Goal: Communication & Community: Answer question/provide support

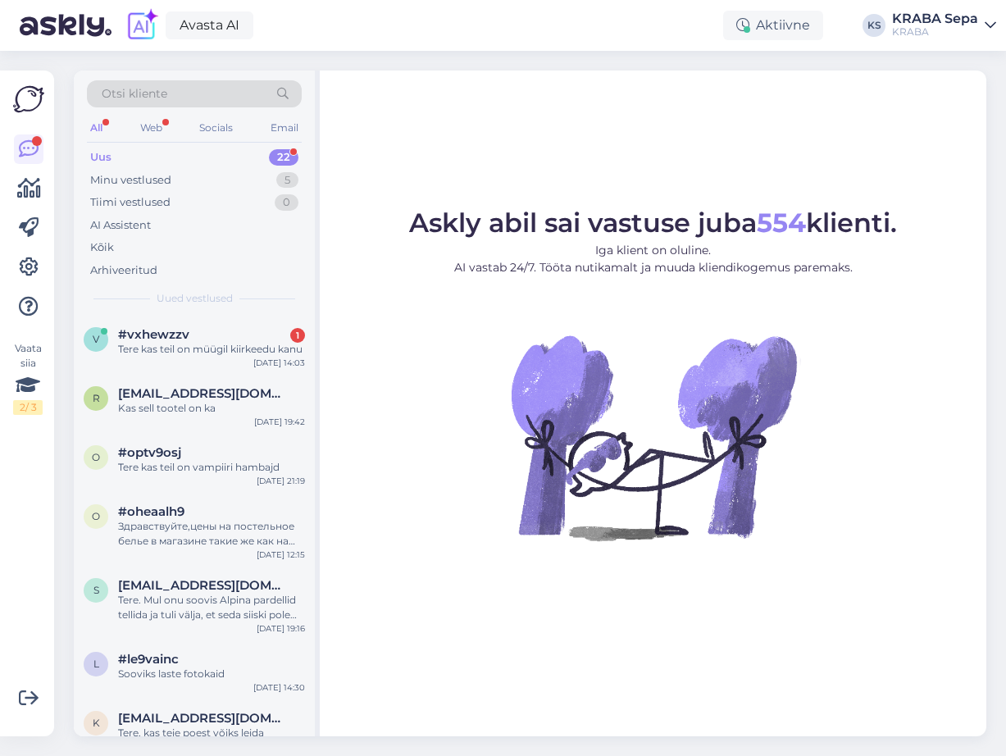
click at [99, 165] on div "Uus" at bounding box center [100, 157] width 21 height 16
click at [196, 357] on div "Tere kas teil on müügil kiirkeedu kanu" at bounding box center [211, 349] width 187 height 15
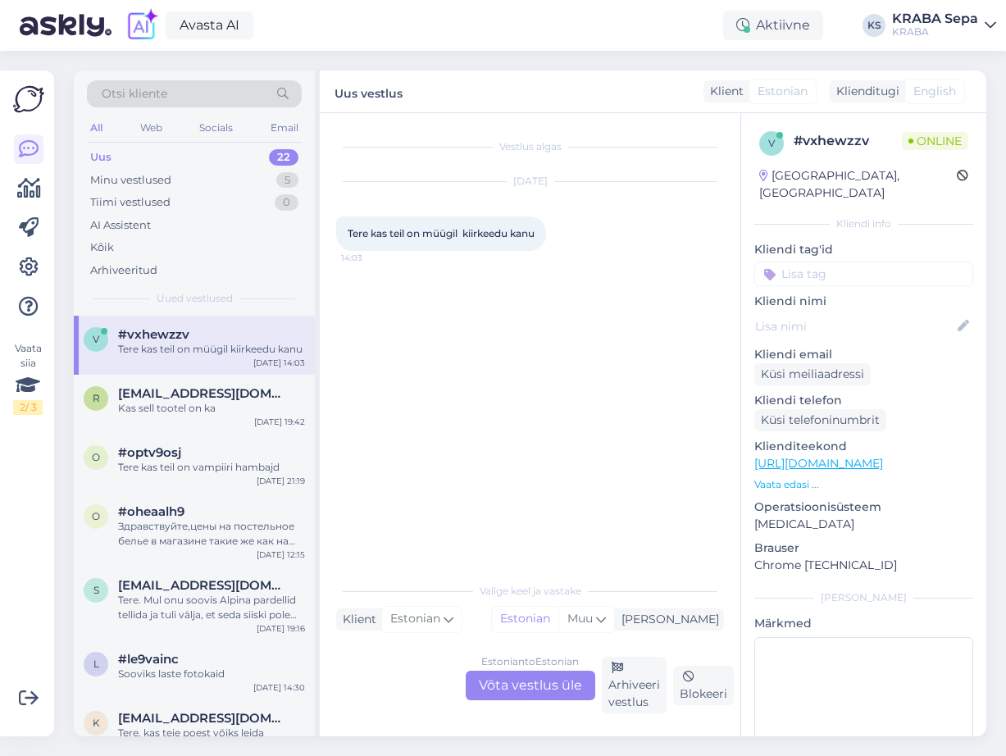
drag, startPoint x: 554, startPoint y: 685, endPoint x: 542, endPoint y: 662, distance: 26.0
click at [555, 681] on div "Estonian to Estonian Võta vestlus üle" at bounding box center [531, 686] width 130 height 30
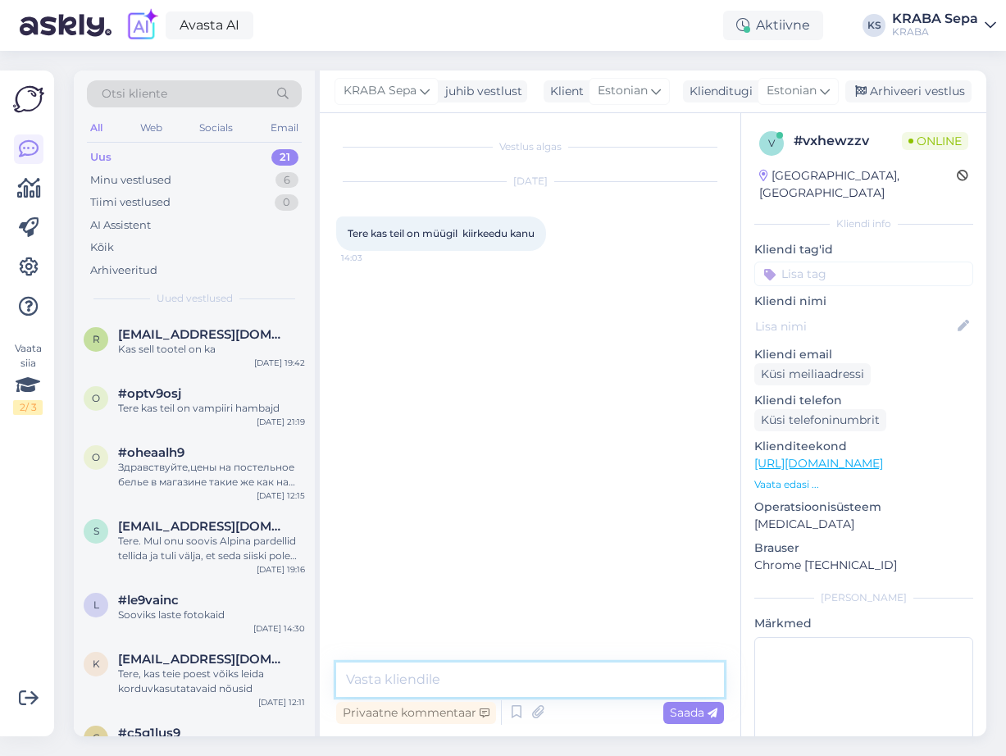
click at [451, 676] on textarea at bounding box center [530, 680] width 388 height 34
type textarea "Tere. [GEOGRAPHIC_DATA]."
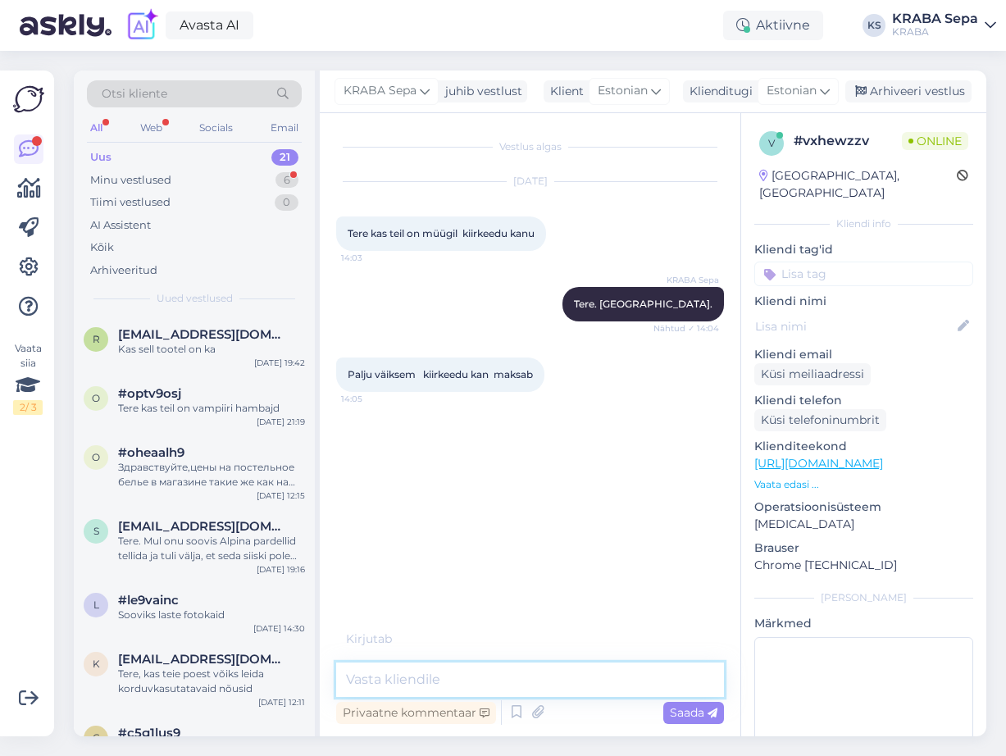
paste textarea "[URL][DOMAIN_NAME]"
type textarea "[URL][DOMAIN_NAME]"
type textarea "siin on valik."
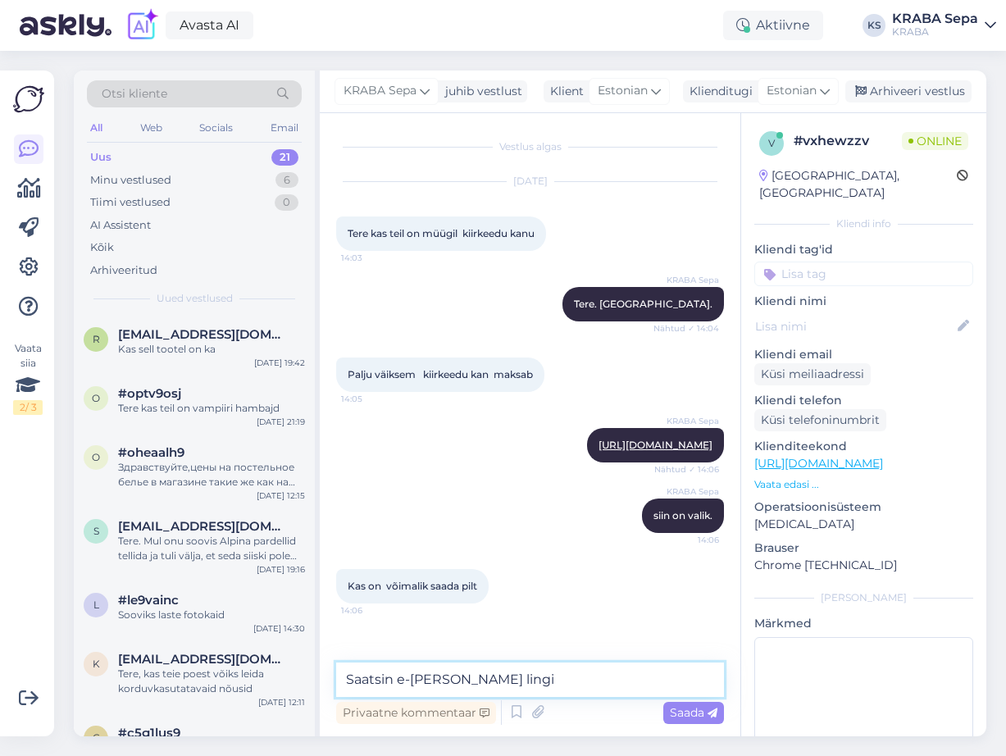
type textarea "Saatsin e-[PERSON_NAME] lingi."
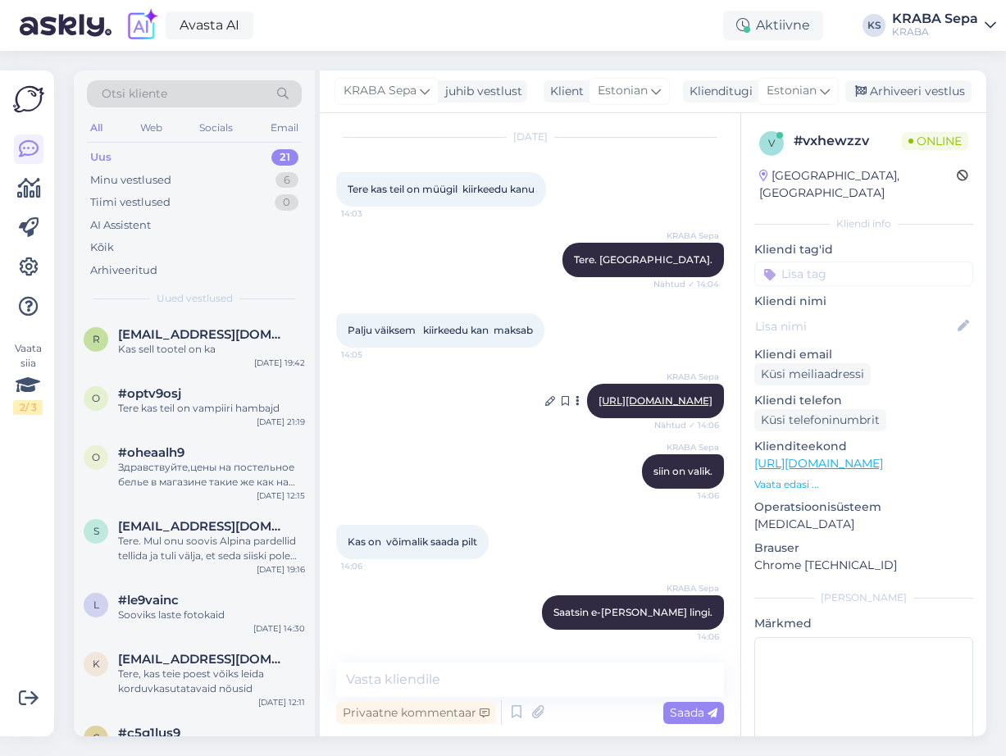
click at [622, 394] on link "[URL][DOMAIN_NAME]" at bounding box center [656, 400] width 114 height 12
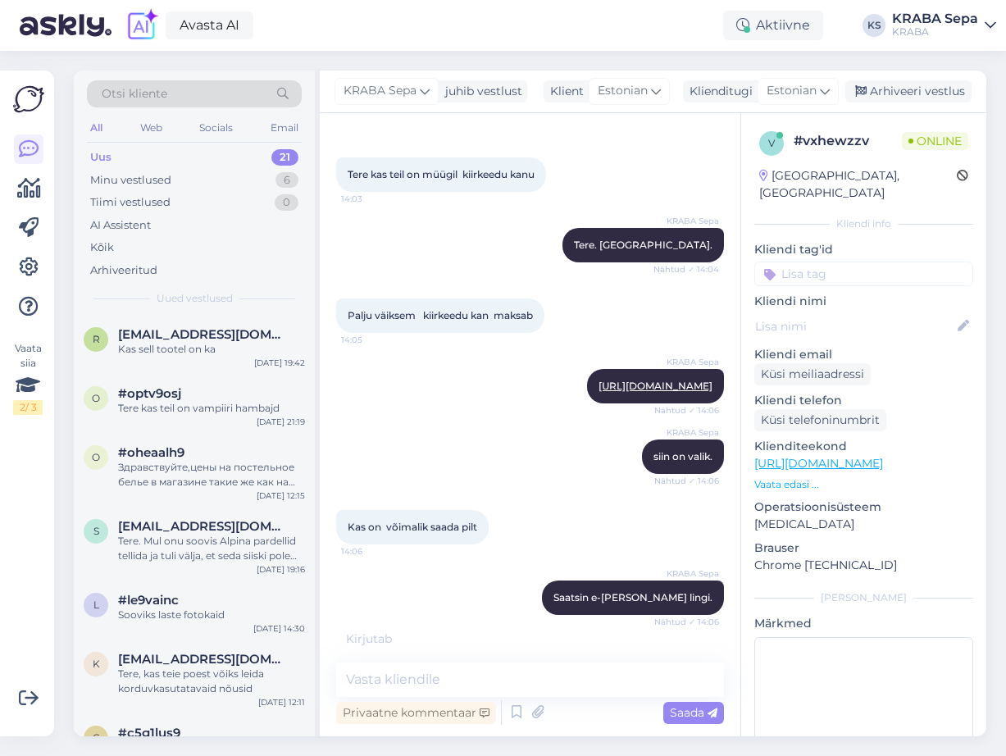
scroll to position [130, 0]
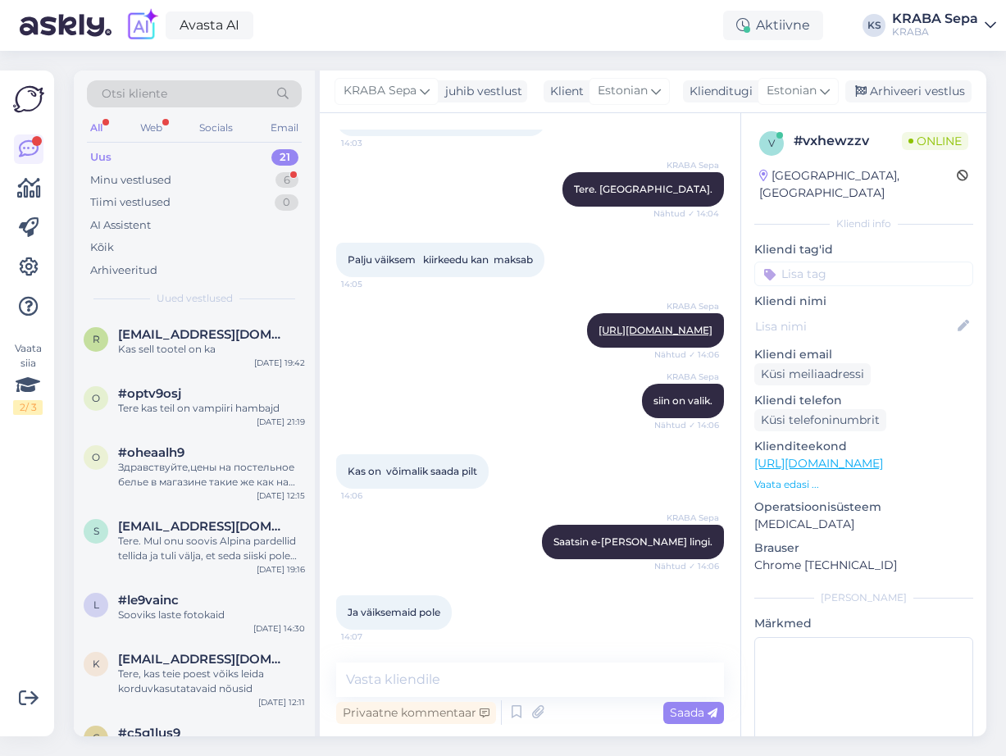
click at [599, 324] on link "[URL][DOMAIN_NAME]" at bounding box center [656, 330] width 114 height 12
click at [406, 675] on textarea at bounding box center [530, 680] width 388 height 34
type textarea "Ei"
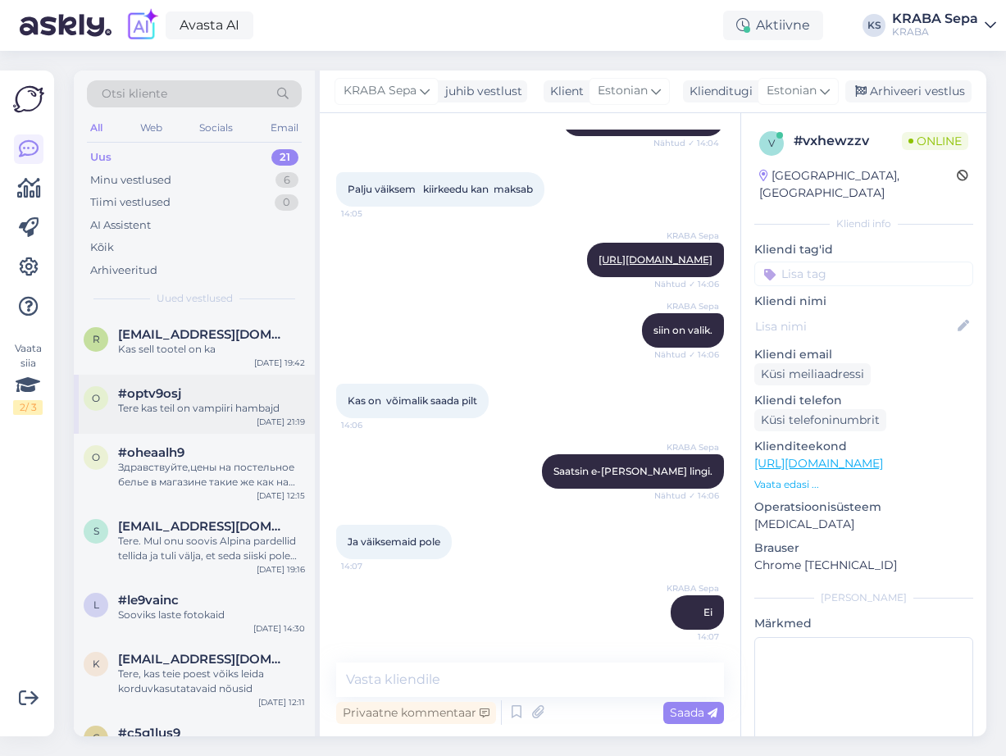
click at [215, 412] on div "Tere kas teil on vampiiri hambajd" at bounding box center [211, 408] width 187 height 15
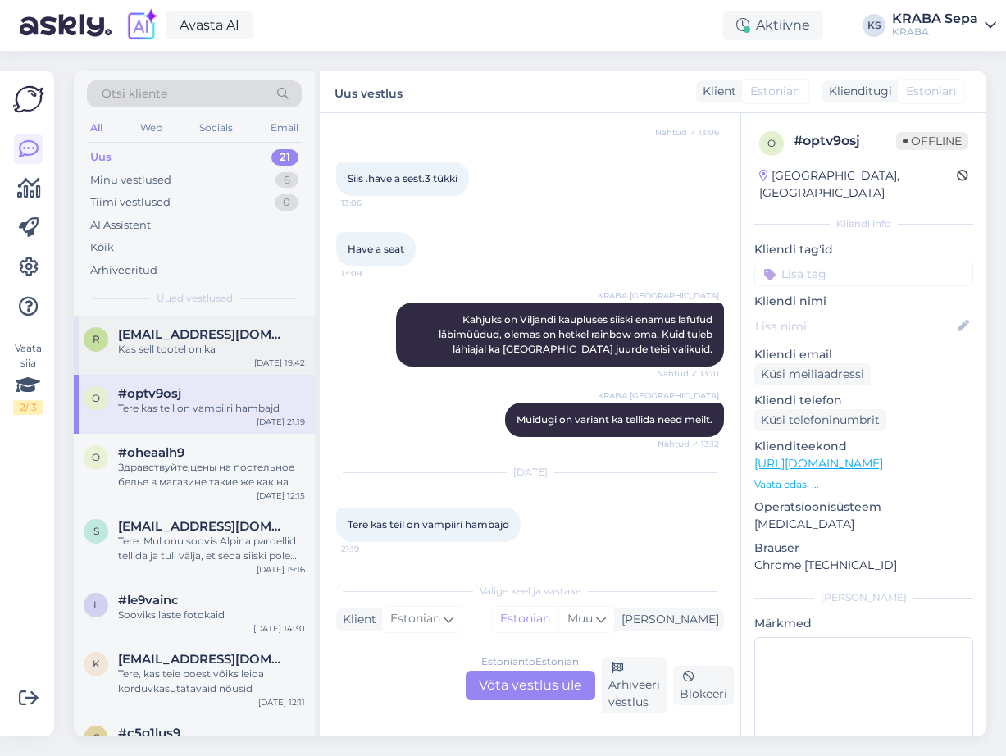
scroll to position [987, 0]
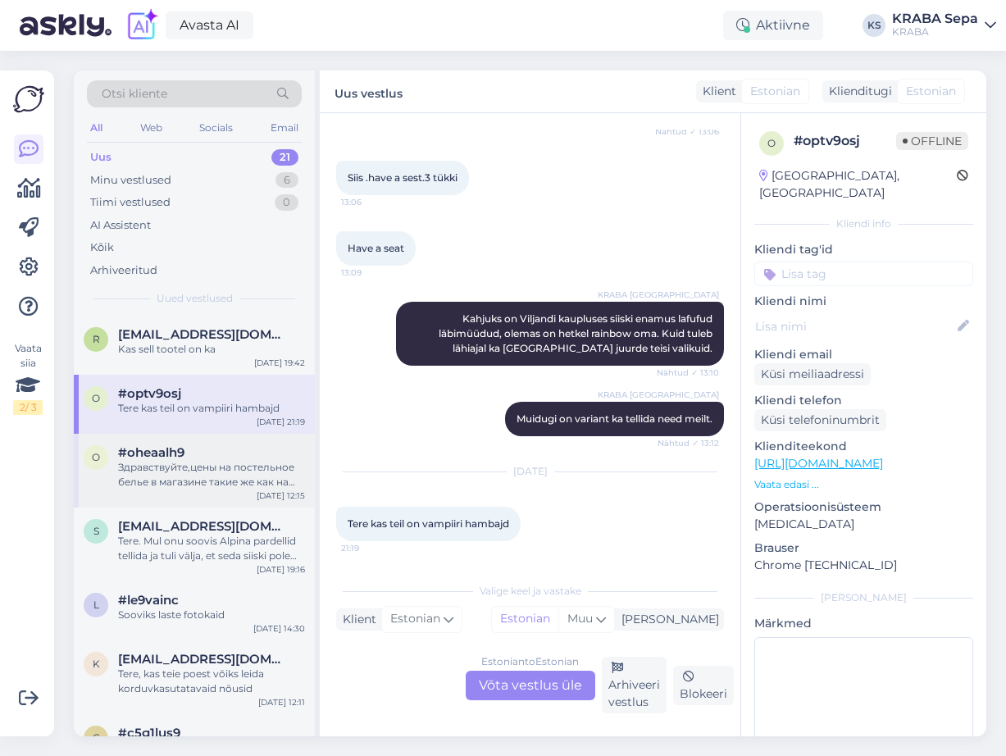
click at [231, 464] on div "Здравствуйте,цены на постельное белье в магазине такие же как на сайте,или скид…" at bounding box center [211, 475] width 187 height 30
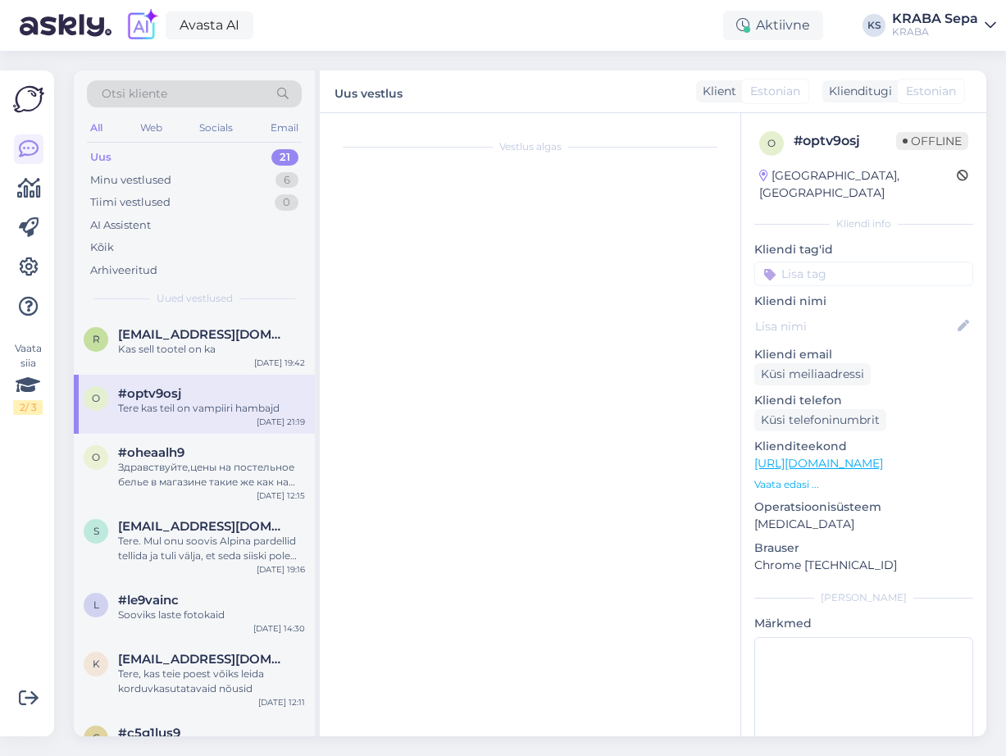
scroll to position [0, 0]
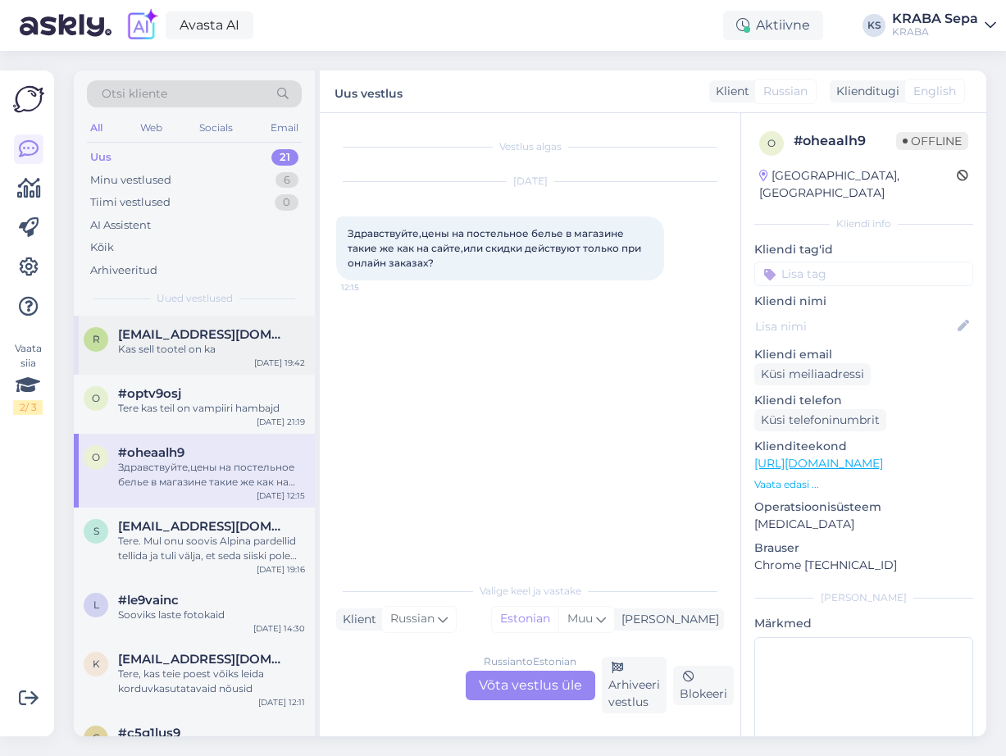
click at [229, 359] on div "R [EMAIL_ADDRESS][DOMAIN_NAME] Kas sell tootel on ka [DATE] 19:42" at bounding box center [194, 345] width 241 height 59
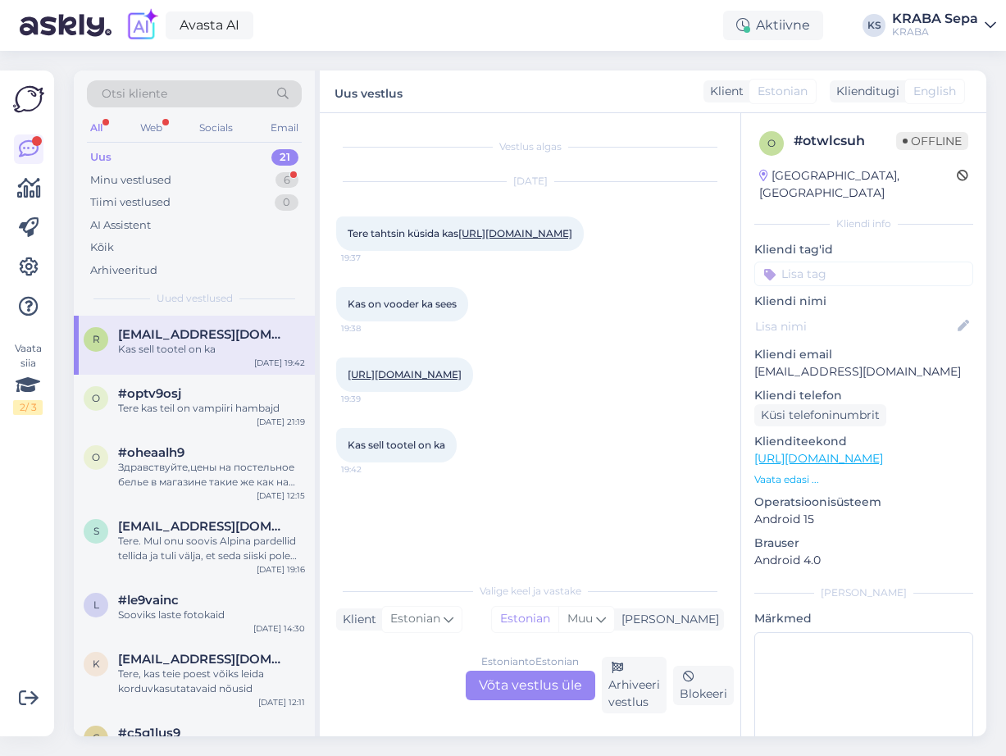
click at [196, 157] on div "Uus 21" at bounding box center [194, 157] width 215 height 23
click at [148, 183] on div "Minu vestlused" at bounding box center [130, 180] width 81 height 16
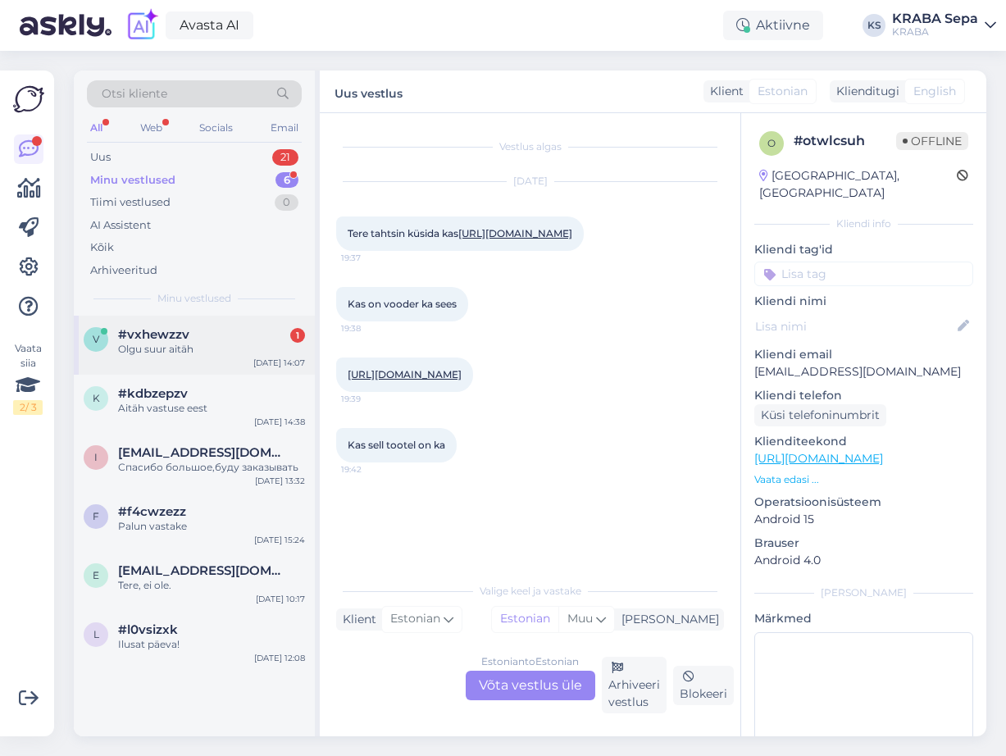
click at [203, 344] on div "Olgu suur aitäh" at bounding box center [211, 349] width 187 height 15
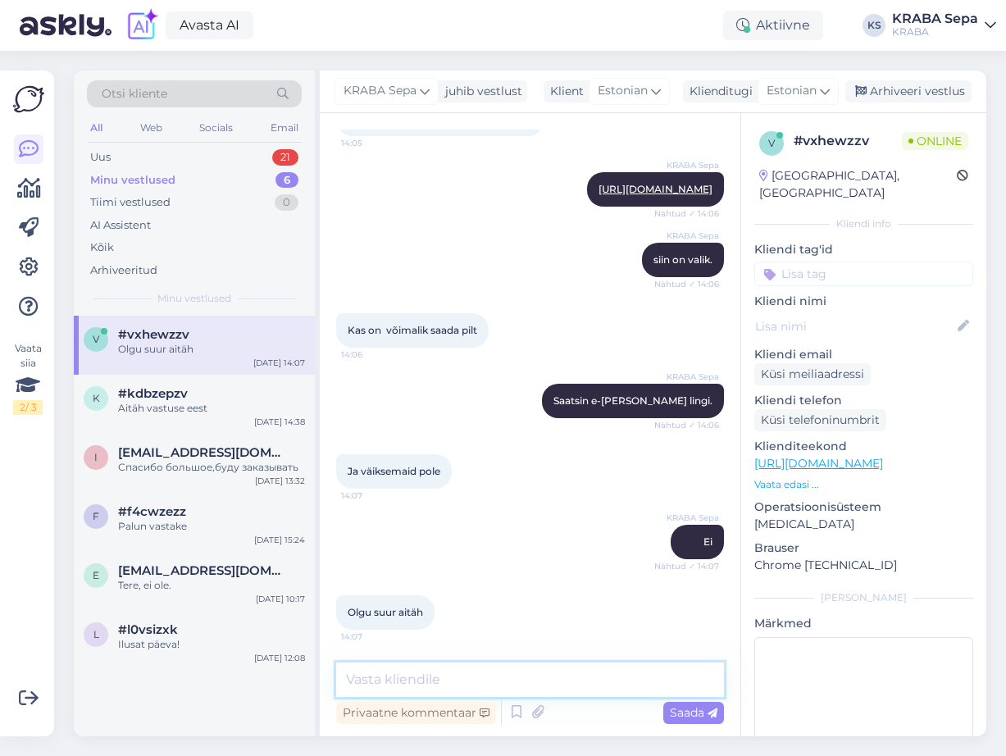
click at [409, 691] on textarea at bounding box center [530, 680] width 388 height 34
type textarea "Palun."
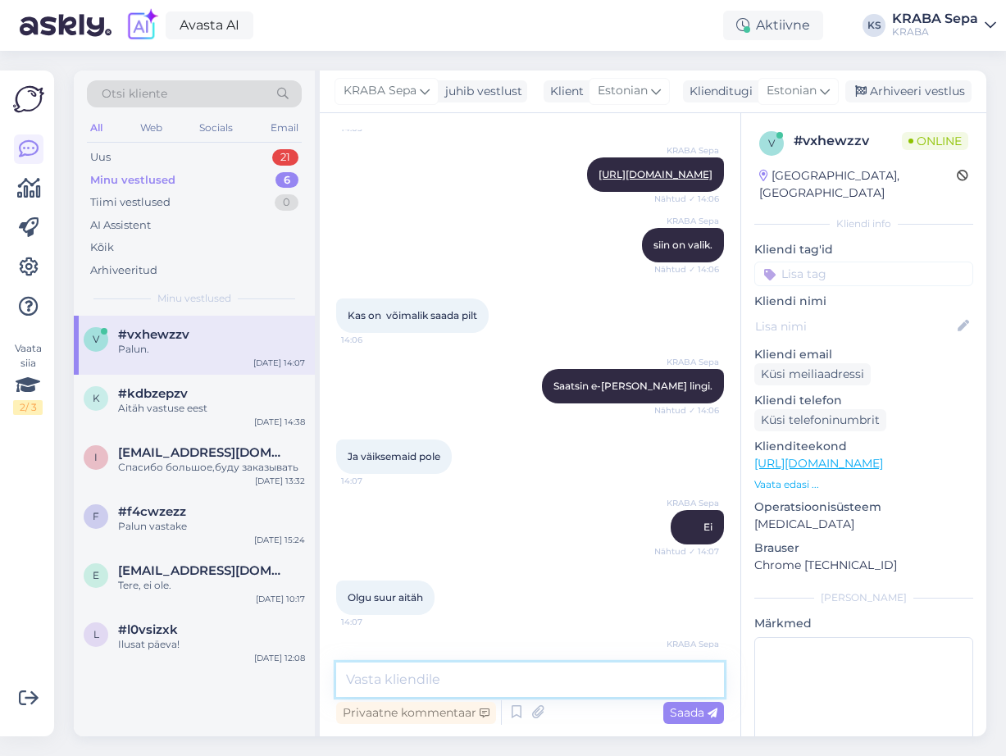
scroll to position [341, 0]
